Goal: Find contact information: Find contact information

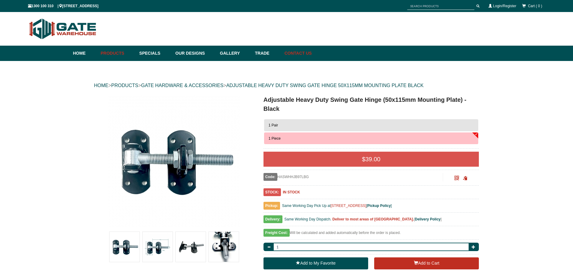
click at [312, 52] on link "Contact Us" at bounding box center [296, 53] width 30 height 15
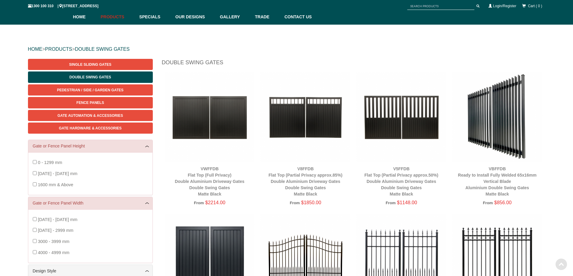
scroll to position [18, 0]
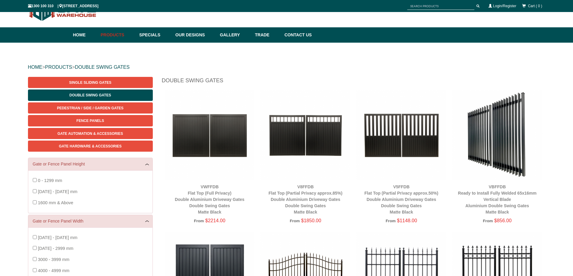
click at [212, 136] on img at bounding box center [210, 135] width 90 height 90
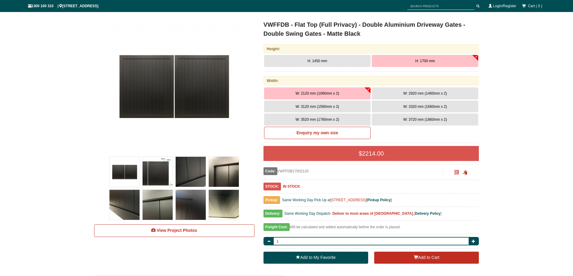
click at [400, 120] on button "W: 3720 mm (1860mm x 2)" at bounding box center [424, 120] width 106 height 12
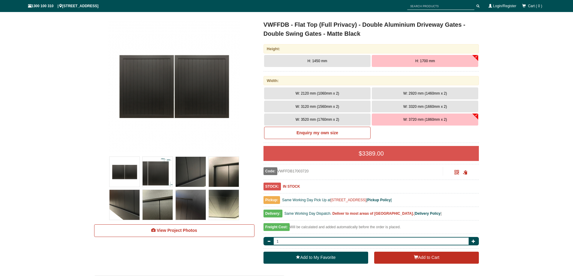
click at [476, 56] on button "H: 1700 mm" at bounding box center [424, 61] width 106 height 12
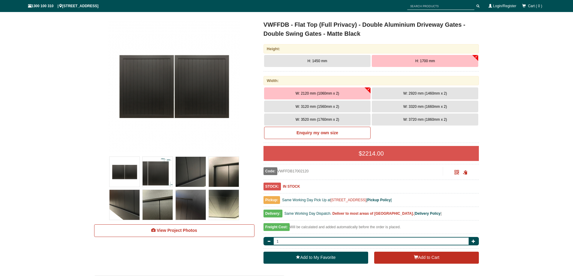
click at [441, 60] on button "H: 1700 mm" at bounding box center [424, 61] width 106 height 12
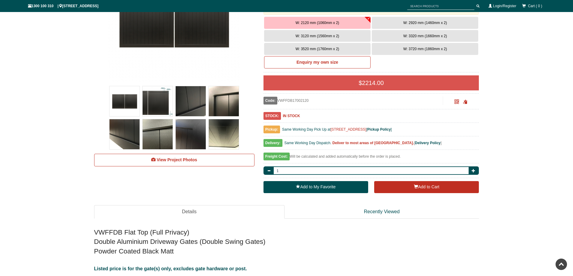
scroll to position [135, 0]
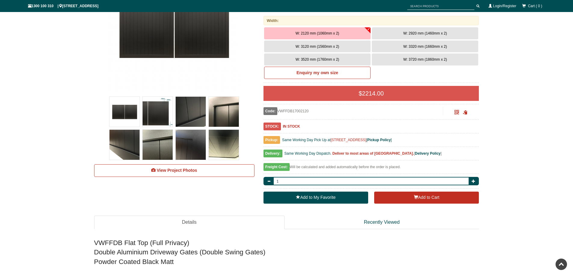
click at [164, 120] on img at bounding box center [157, 112] width 30 height 30
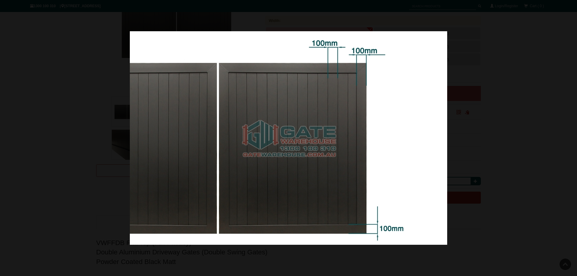
click at [515, 55] on div at bounding box center [288, 138] width 577 height 276
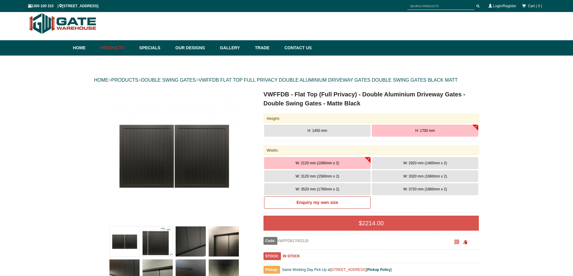
scroll to position [0, 0]
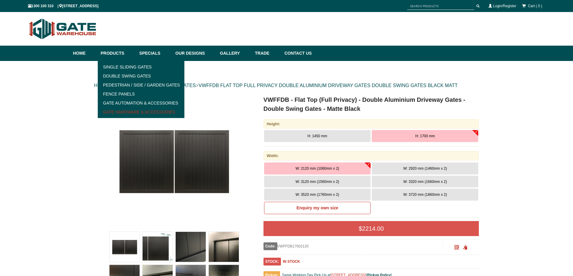
click at [117, 111] on link "Gate Hardware & Accessories" at bounding box center [140, 112] width 83 height 9
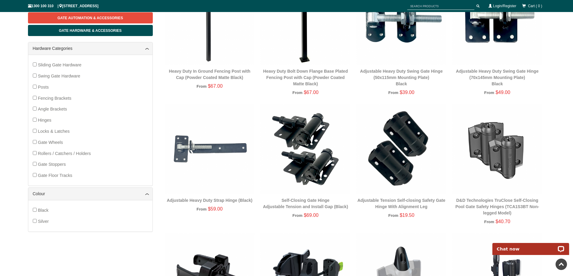
scroll to position [60, 0]
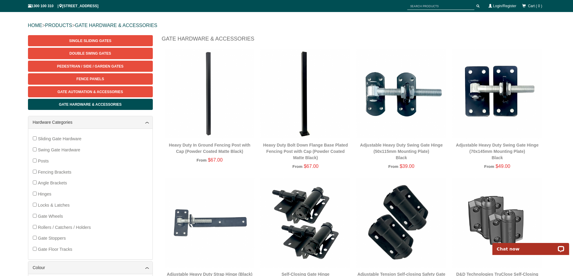
click at [301, 113] on img at bounding box center [305, 94] width 90 height 90
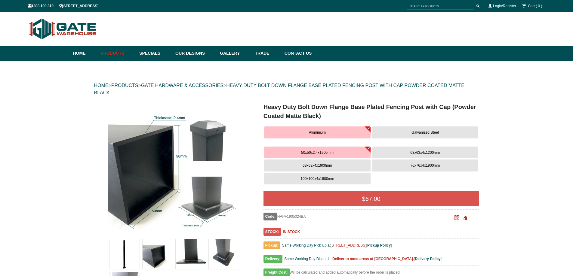
scroll to position [15, 0]
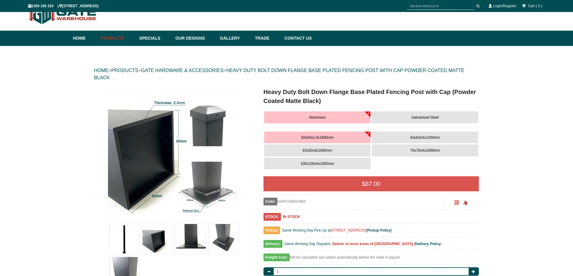
click at [195, 195] on img at bounding box center [174, 153] width 132 height 132
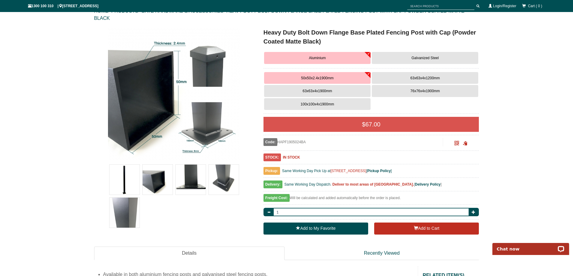
scroll to position [75, 0]
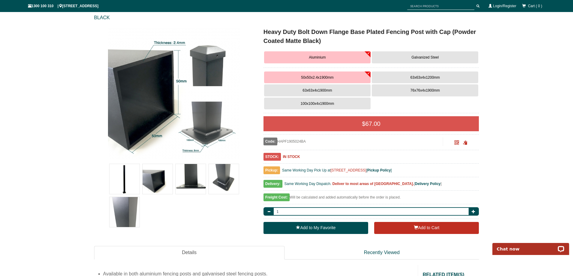
click at [191, 137] on img at bounding box center [174, 93] width 132 height 132
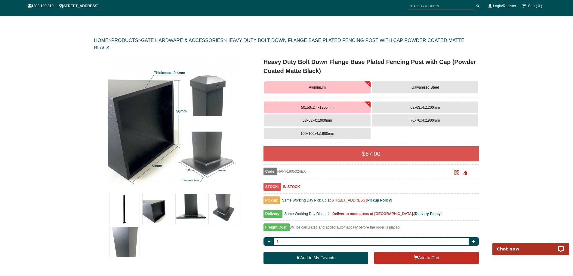
scroll to position [0, 0]
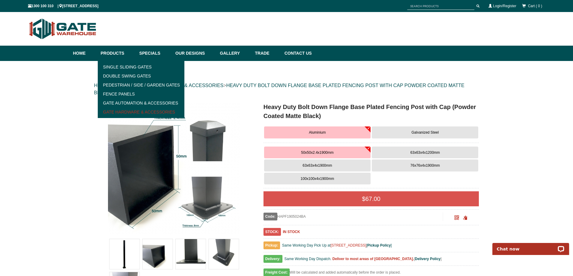
click at [119, 110] on link "Gate Hardware & Accessories" at bounding box center [140, 112] width 83 height 9
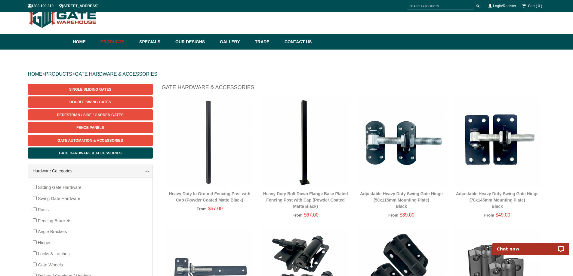
scroll to position [15, 0]
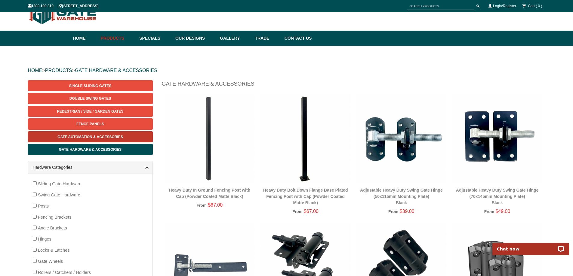
click at [58, 136] on span "Gate Automation & Accessories" at bounding box center [90, 137] width 66 height 4
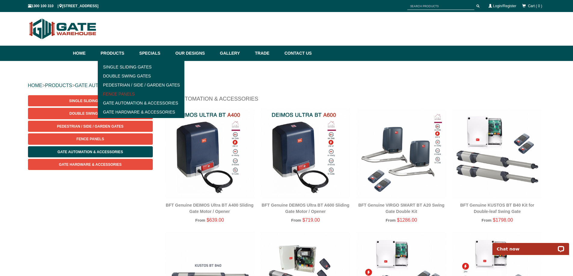
click at [119, 94] on link "Fence Panels" at bounding box center [140, 94] width 83 height 9
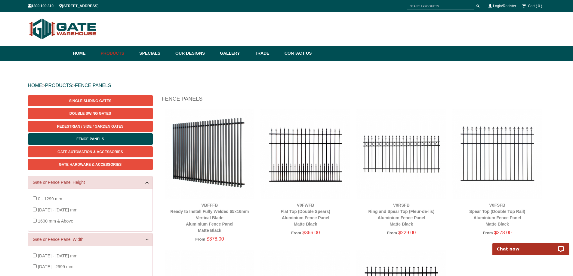
click at [299, 92] on div "HOME > PRODUCTS > FENCE PANELS" at bounding box center [286, 85] width 517 height 19
drag, startPoint x: 70, startPoint y: 3, endPoint x: 131, endPoint y: 6, distance: 61.4
click at [131, 6] on div "1300 100 310 | [STREET_ADDRESS] Cart ( 0 ) Login/Register" at bounding box center [286, 6] width 517 height 11
copy span "[STREET_ADDRESS]"
drag, startPoint x: 180, startPoint y: 23, endPoint x: 184, endPoint y: 30, distance: 8.6
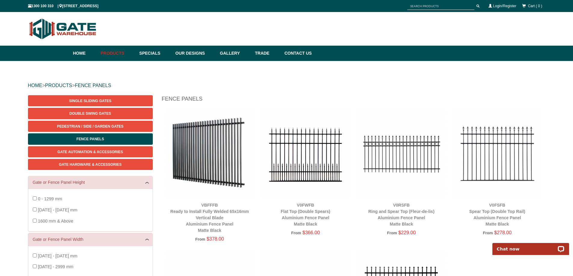
click at [180, 23] on div at bounding box center [286, 29] width 517 height 28
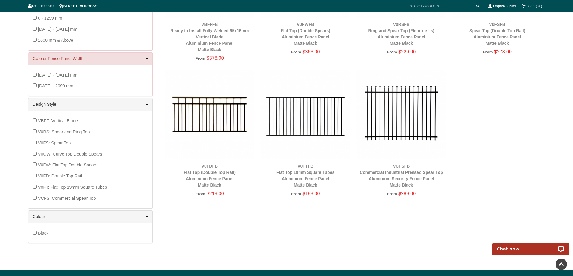
scroll to position [271, 0]
